Goal: Use online tool/utility

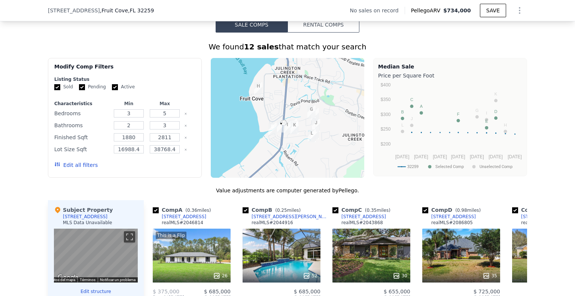
scroll to position [596, 0]
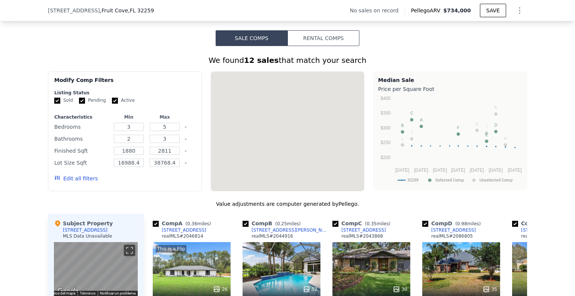
click at [333, 30] on button "Rental Comps" at bounding box center [324, 38] width 72 height 16
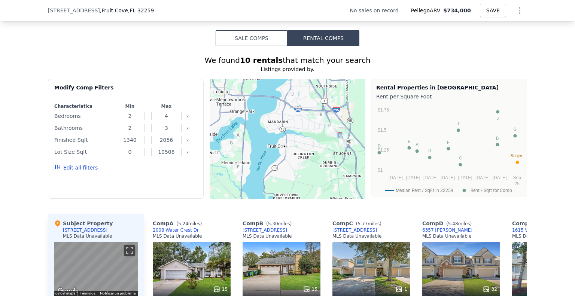
scroll to position [746, 0]
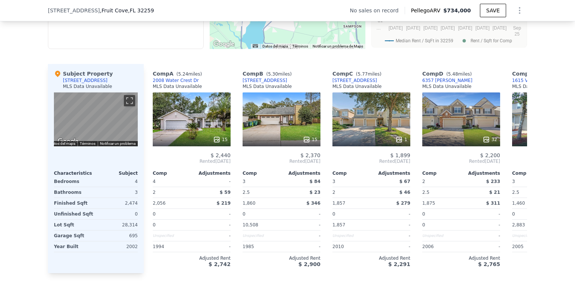
click at [64, 137] on img "Abre esta zona en Google Maps (se abre en una nueva ventana)" at bounding box center [68, 142] width 25 height 10
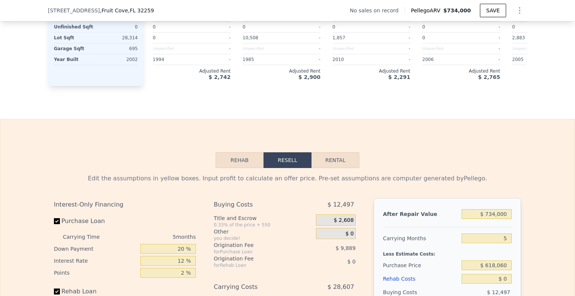
scroll to position [1008, 0]
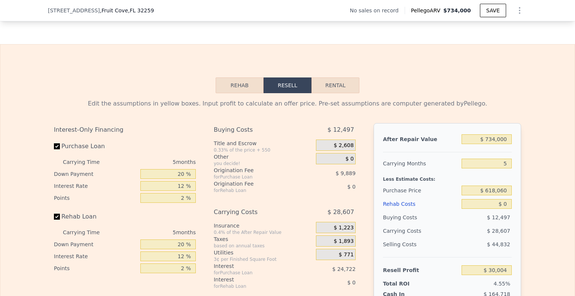
click at [344, 80] on button "Rental" at bounding box center [336, 86] width 48 height 16
select select "30"
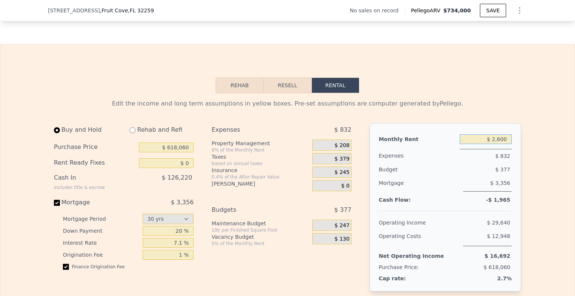
click at [491, 135] on input "$ 2,600" at bounding box center [486, 139] width 52 height 10
type input "$ 4,100"
click at [172, 144] on input "$ 618,060" at bounding box center [166, 148] width 55 height 10
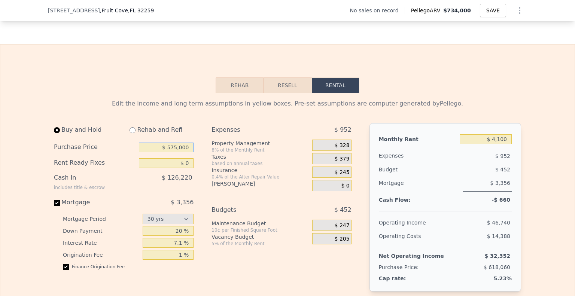
type input "$ 575,000"
click at [499, 135] on input "$ 4,100" at bounding box center [486, 139] width 52 height 10
click at [499, 136] on input "$ 2,600" at bounding box center [486, 139] width 52 height 10
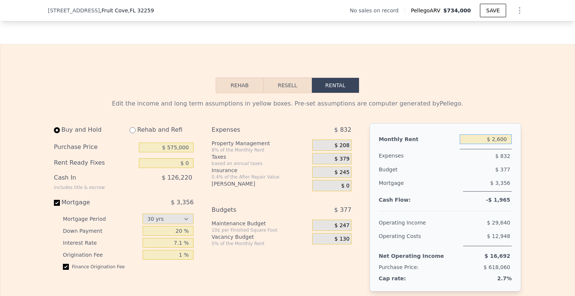
click at [499, 136] on input "$ 2,600" at bounding box center [486, 139] width 52 height 10
click at [502, 136] on input "$ 4,050" at bounding box center [486, 139] width 52 height 10
click at [500, 134] on input "$ 4,100" at bounding box center [486, 139] width 52 height 10
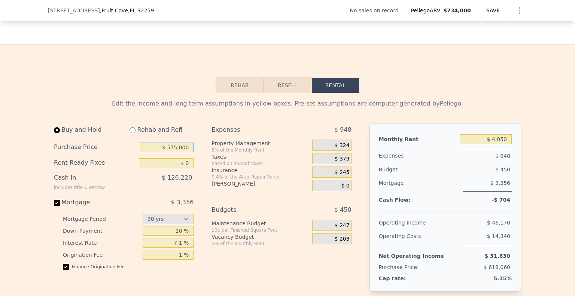
click at [171, 143] on input "$ 575,000" at bounding box center [166, 148] width 55 height 10
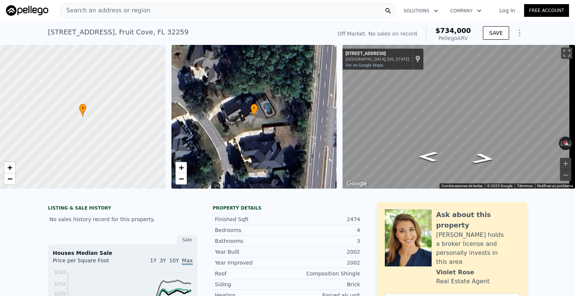
type input "$ 2,600"
click at [310, 135] on div "• + − • + − ← Mover a la izquierda → Mover a la derecha ↑ Mover hacia arriba ↓ …" at bounding box center [287, 117] width 575 height 144
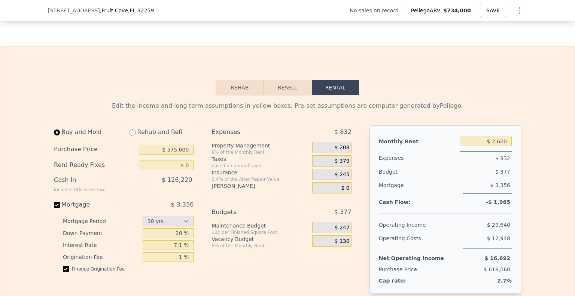
scroll to position [1008, 0]
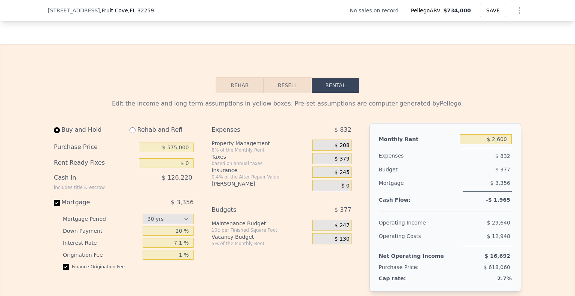
click at [340, 156] on span "$ 379" at bounding box center [342, 159] width 15 height 7
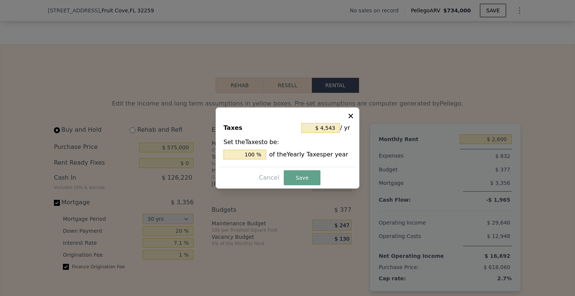
click at [329, 122] on div "$ 4,543 / yr" at bounding box center [326, 127] width 50 height 13
click at [332, 127] on input "$ 4,543" at bounding box center [320, 128] width 39 height 10
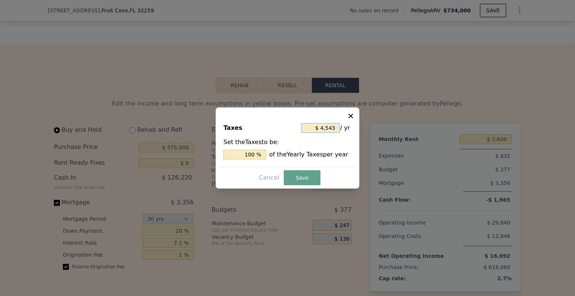
type input "$ 4"
type input "0.088 %"
type input "$ 48"
type input "1.057 %"
type input "$ 480"
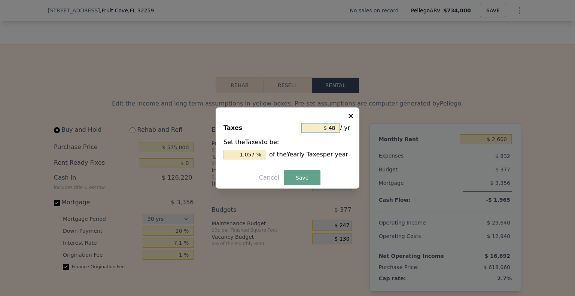
type input "10.566 %"
type input "$ 4,800"
type input "105.657 %"
type input "$ 48,000"
type input "1,056.571 %"
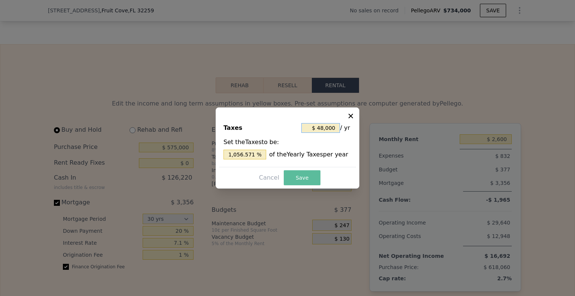
type input "$ 48,000"
click at [317, 176] on button "Save" at bounding box center [302, 177] width 37 height 15
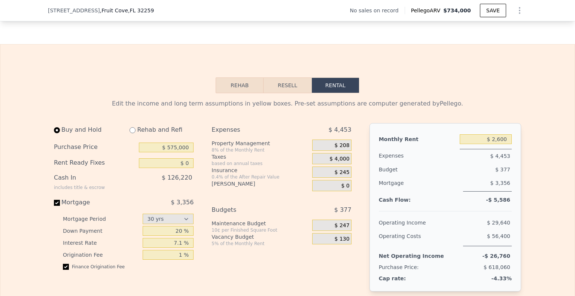
click at [337, 153] on div "$ 4,000" at bounding box center [331, 158] width 39 height 11
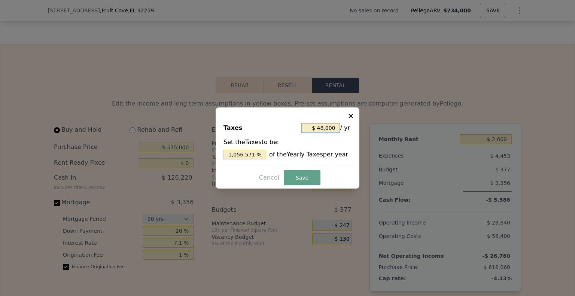
click at [323, 130] on input "$ 48,000" at bounding box center [320, 128] width 39 height 10
type input "$ 4"
type input "0.088 %"
type input "$ 48"
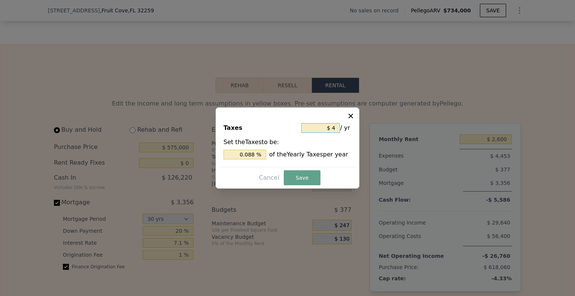
type input "1.057 %"
type input "$ 480"
type input "10.566 %"
type input "$ 4,800"
type input "105.657 %"
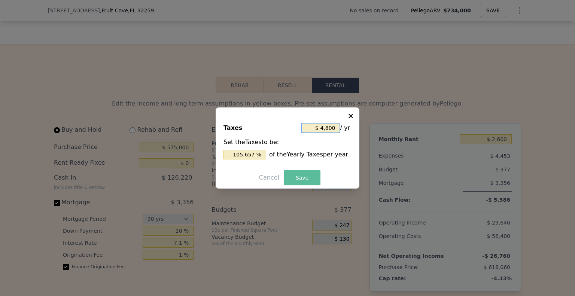
type input "$ 4,800"
click at [313, 175] on button "Save" at bounding box center [302, 177] width 37 height 15
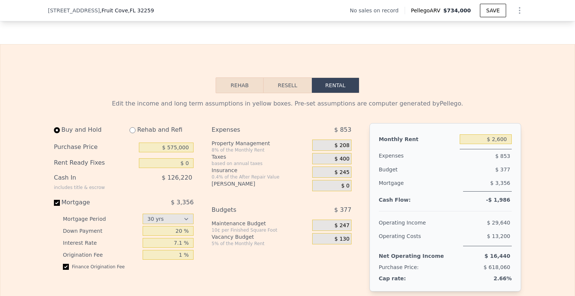
click at [340, 156] on span "$ 400" at bounding box center [342, 159] width 15 height 7
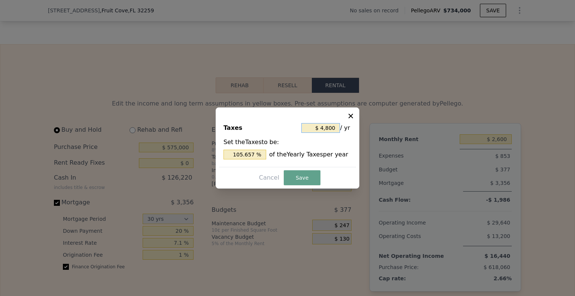
click at [324, 127] on input "$ 4,800" at bounding box center [320, 128] width 39 height 10
type input "$ 42"
type input "0.924 %"
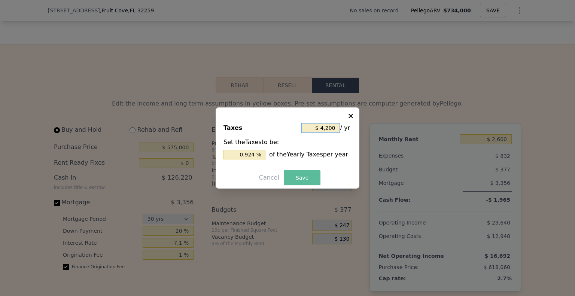
type input "$ 4,200"
click at [305, 171] on button "Save" at bounding box center [302, 177] width 37 height 15
type input "92.450 %"
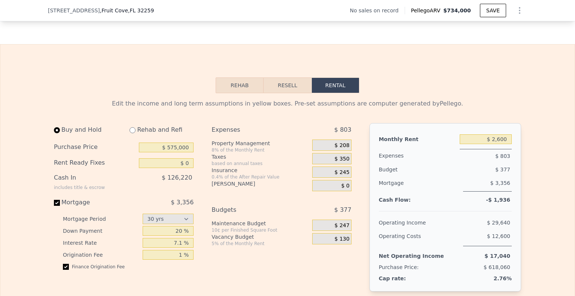
click at [340, 169] on span "$ 245" at bounding box center [342, 172] width 15 height 7
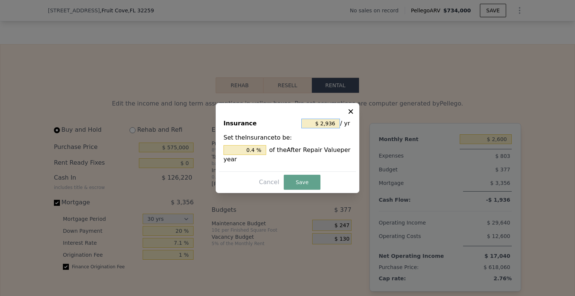
click at [328, 124] on input "$ 2,936" at bounding box center [320, 124] width 39 height 10
type input "$ 2"
type input "0.000 %"
type input "$ 28"
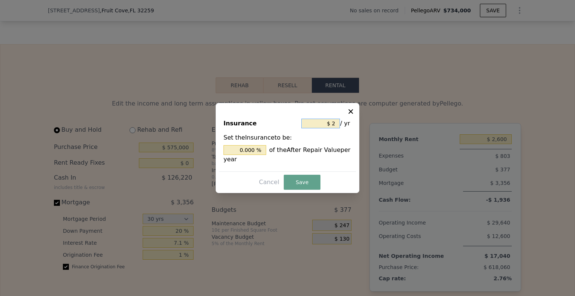
type input "0.004 %"
type input "$ 280"
type input "0.038 %"
type input "$ 2,800"
type input "0.381 %"
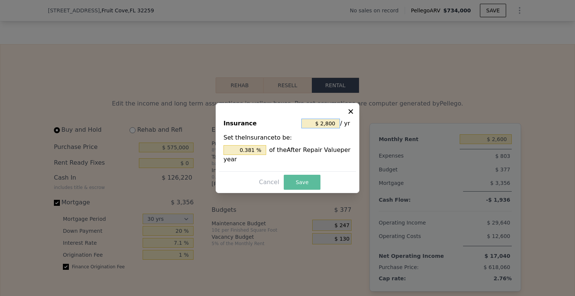
type input "$ 2,800"
click at [310, 179] on button "Save" at bounding box center [302, 182] width 37 height 15
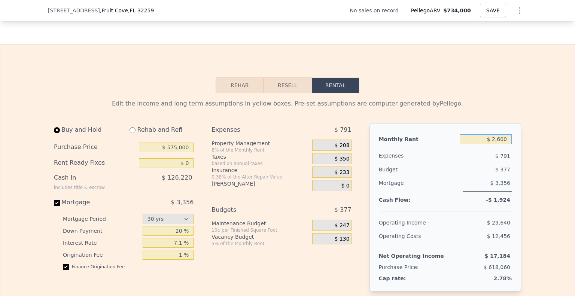
click at [505, 134] on input "$ 2,600" at bounding box center [486, 139] width 52 height 10
click at [504, 134] on input "$ 2,600" at bounding box center [486, 139] width 52 height 10
type input "$ 4,100"
click at [168, 146] on div "Purchase Price $ 575,000" at bounding box center [124, 148] width 140 height 16
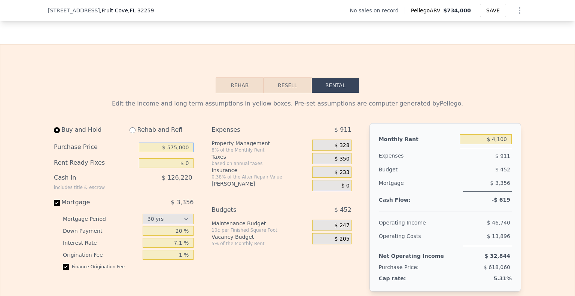
click at [171, 143] on input "$ 575,000" at bounding box center [166, 148] width 55 height 10
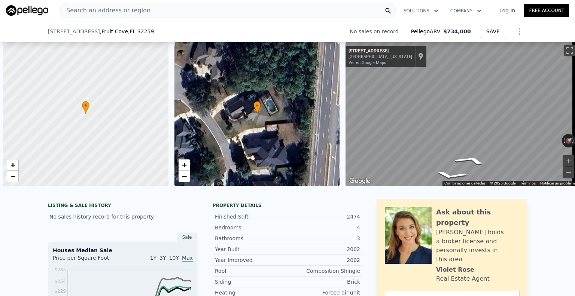
select select "30"
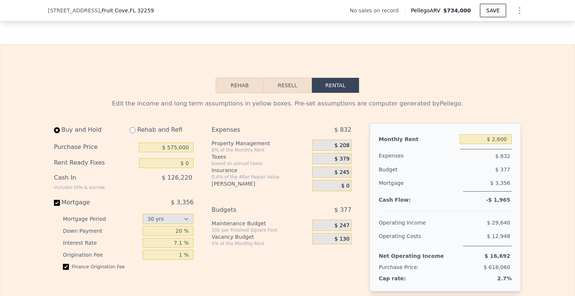
type input "$ 2,600"
paste input ",215,001,231,600,0"
type input "$ 5,215,001,231,600,075,000"
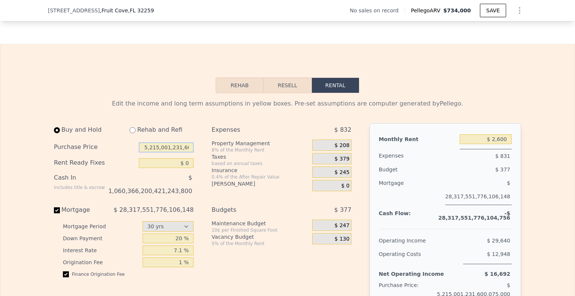
scroll to position [0, 0]
